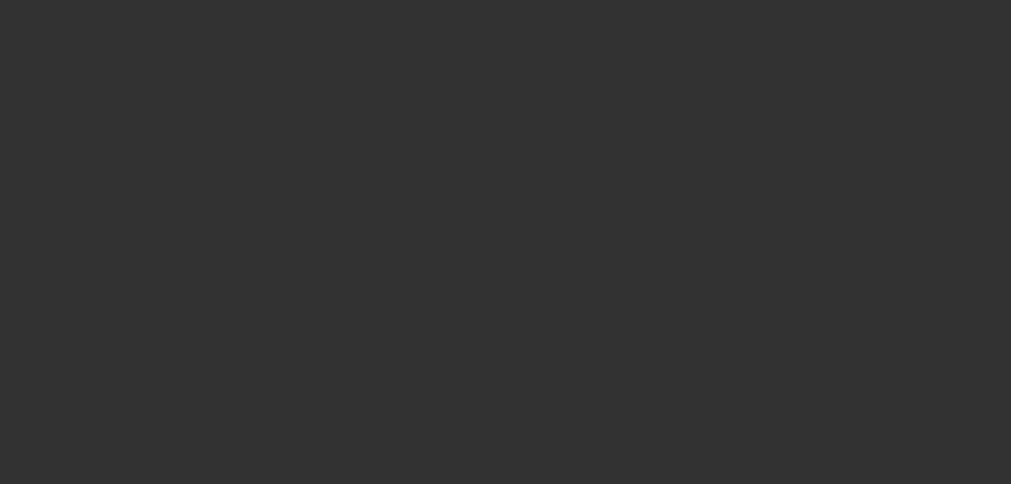
select select "4"
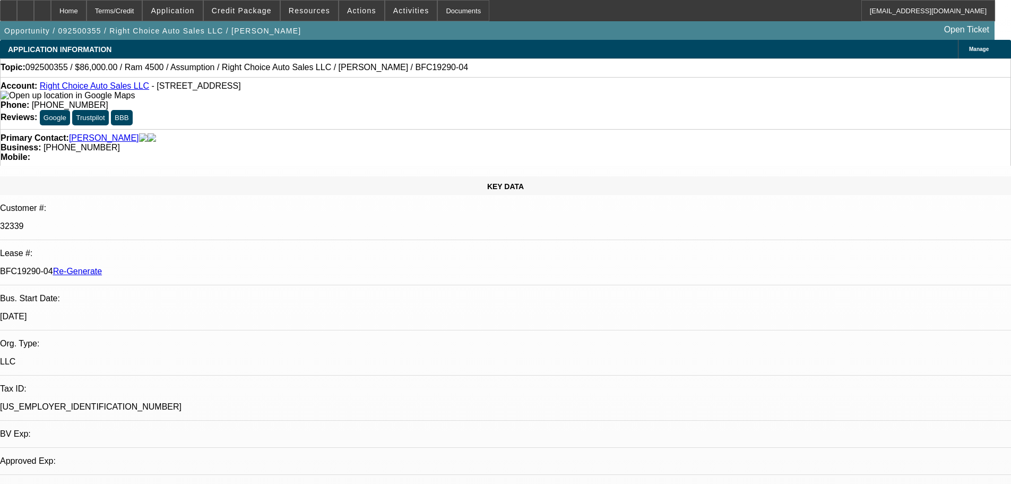
select select "0"
select select "2"
select select "0"
select select "4"
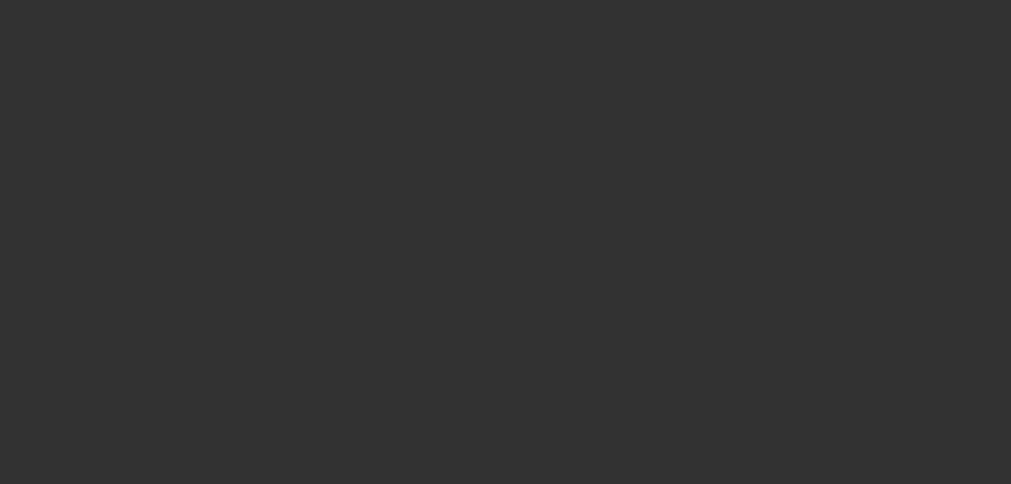
select select "3"
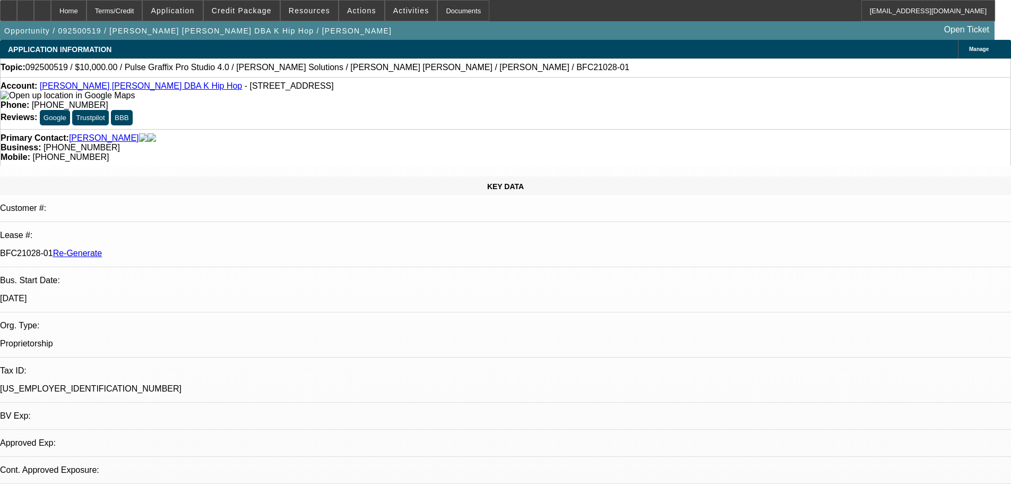
select select "0"
select select "2"
select select "0"
select select "1"
select select "2"
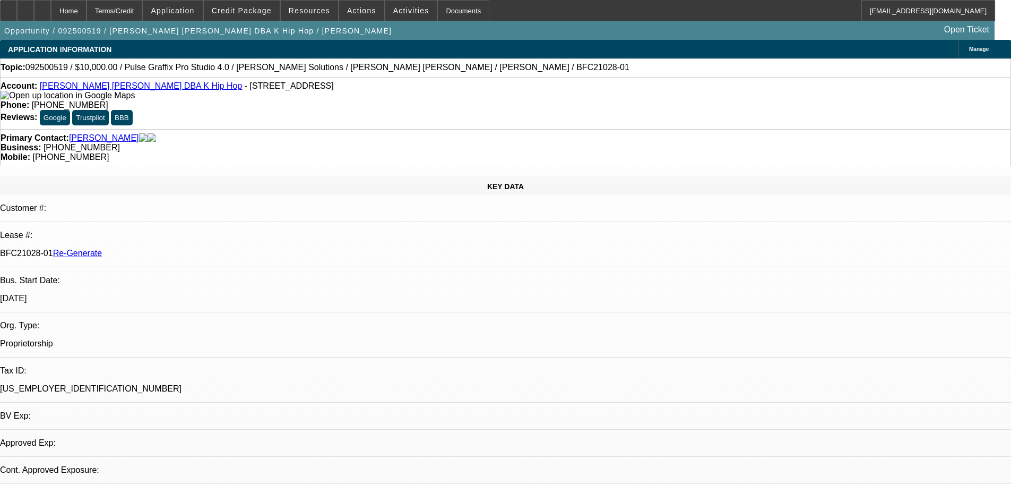
select select "6"
click at [402, 13] on span "Activities" at bounding box center [411, 10] width 36 height 8
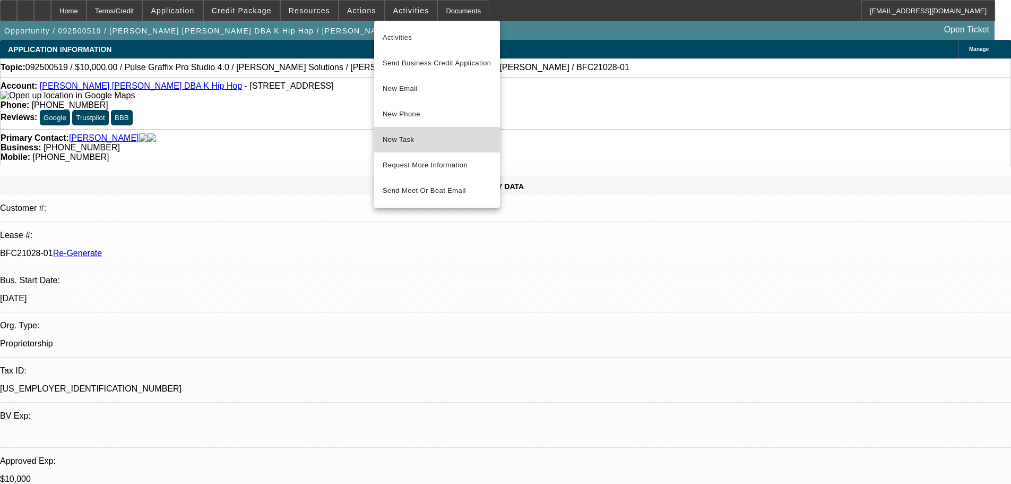
click at [432, 145] on span "New Task" at bounding box center [437, 139] width 109 height 13
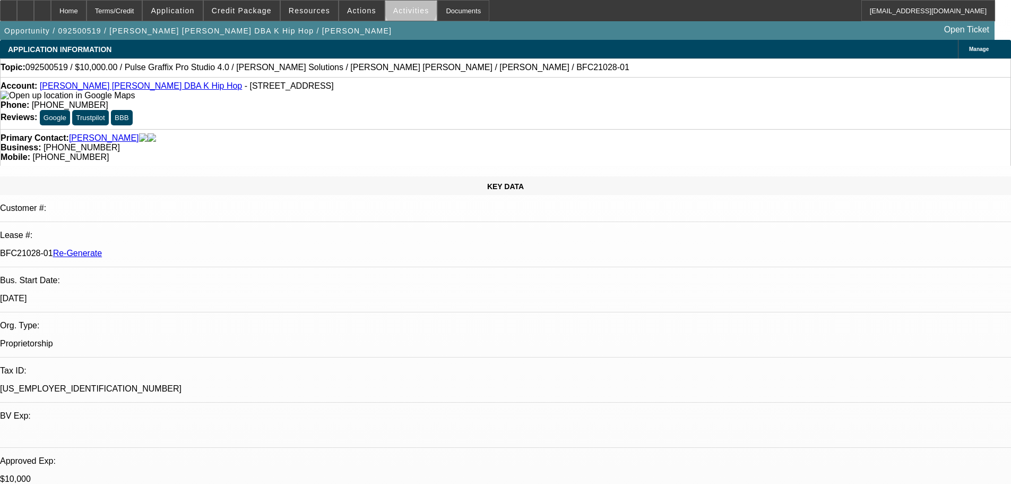
click at [400, 9] on span "Activities" at bounding box center [411, 10] width 36 height 8
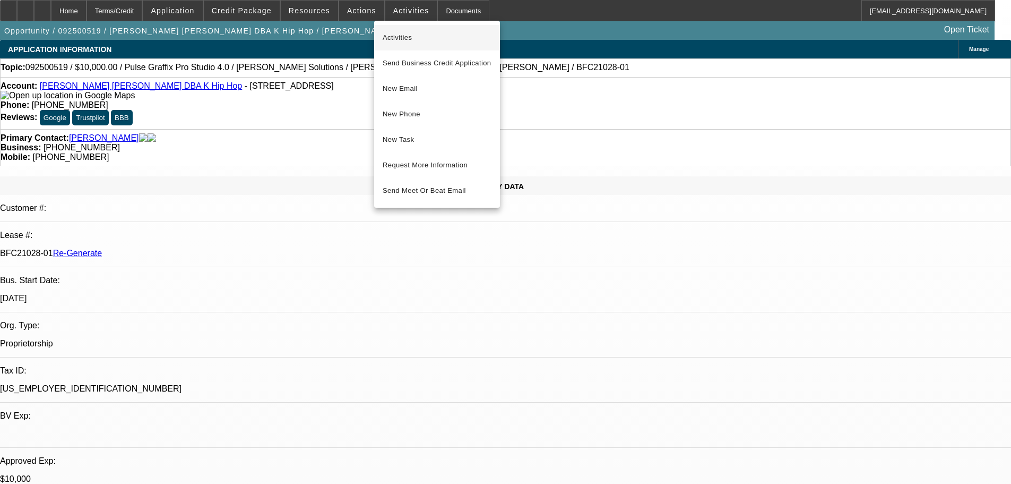
click at [410, 38] on span "Activities" at bounding box center [437, 37] width 109 height 13
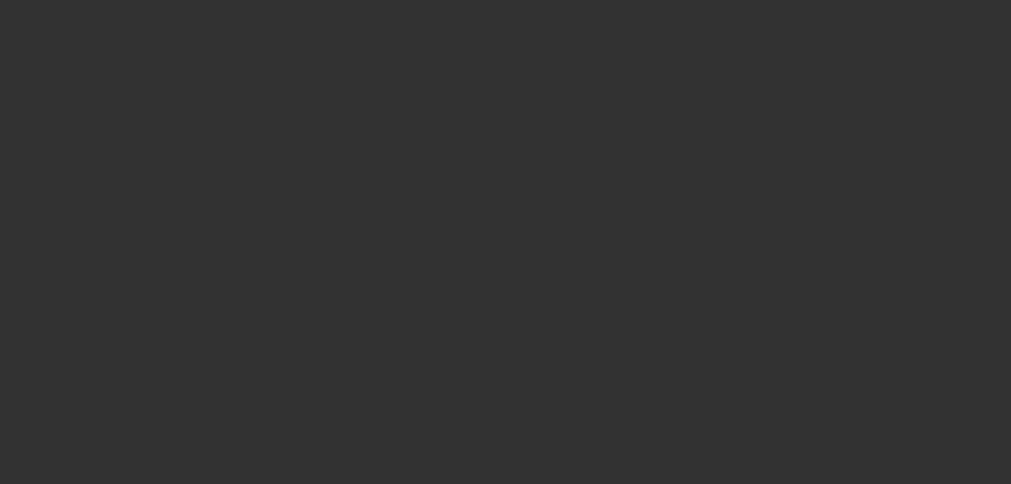
select select "3"
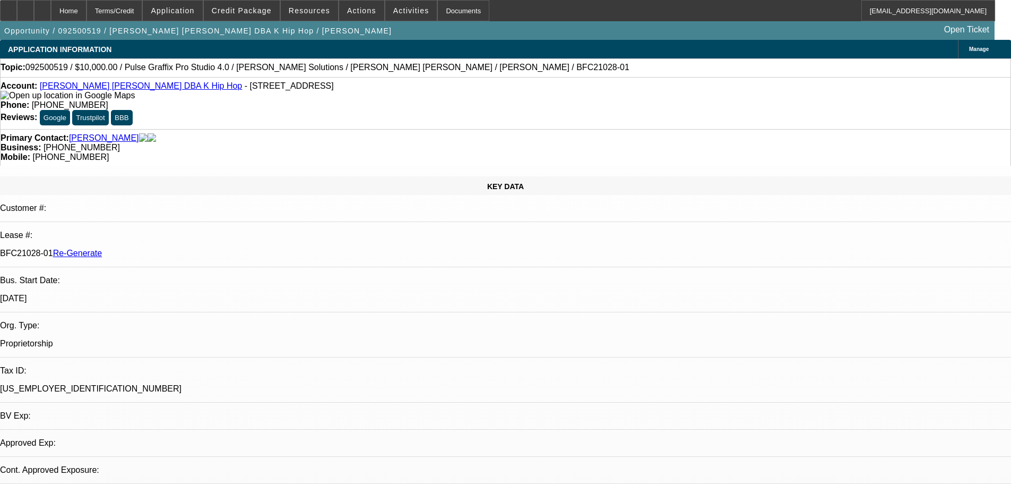
select select "0"
select select "2"
select select "0"
select select "1"
select select "2"
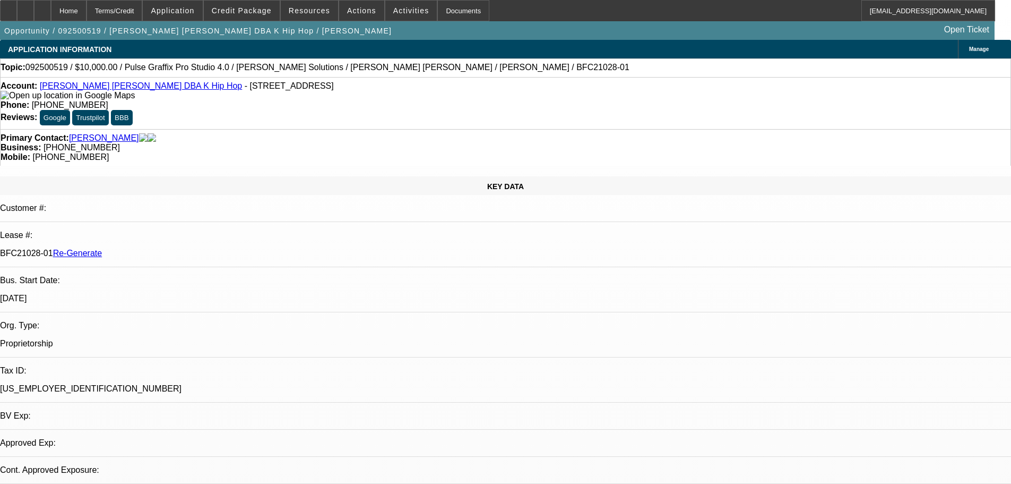
select select "6"
